Goal: Task Accomplishment & Management: Use online tool/utility

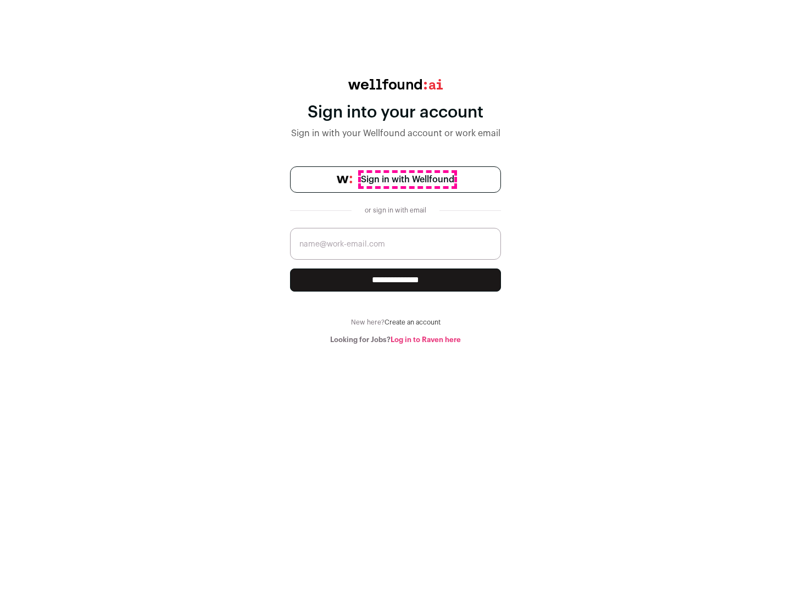
click at [407, 180] on span "Sign in with Wellfound" at bounding box center [407, 179] width 93 height 13
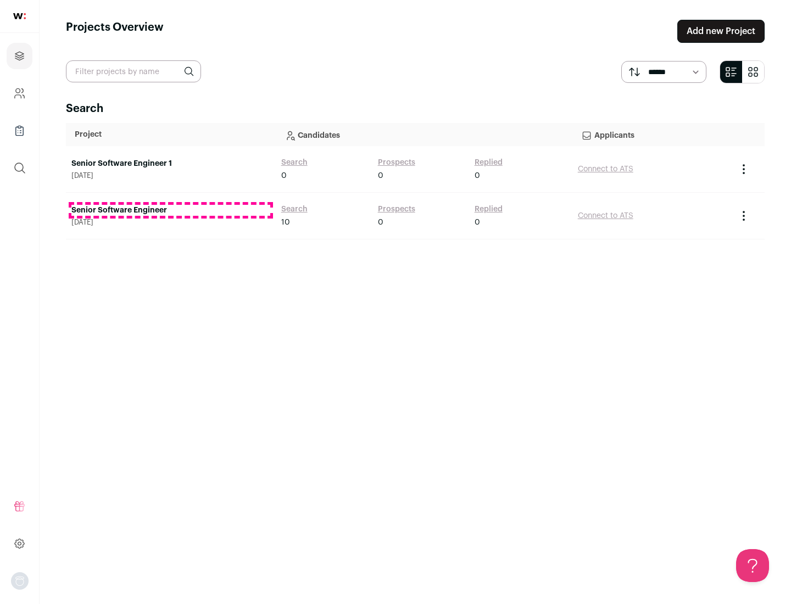
click at [170, 210] on link "Senior Software Engineer" at bounding box center [170, 210] width 199 height 11
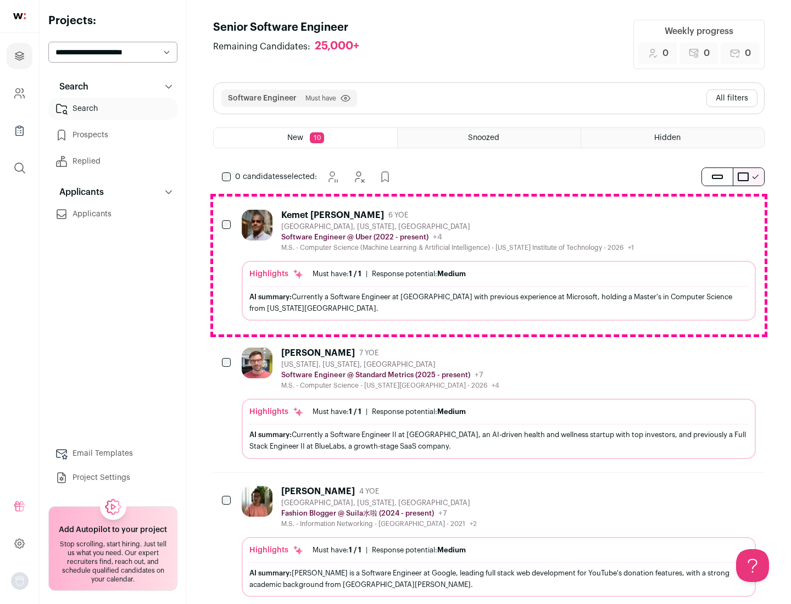
click at [489, 265] on div "Highlights Must have: 1 / 1 How many must haves have been fulfilled? | Response…" at bounding box center [499, 291] width 514 height 60
